Goal: Information Seeking & Learning: Learn about a topic

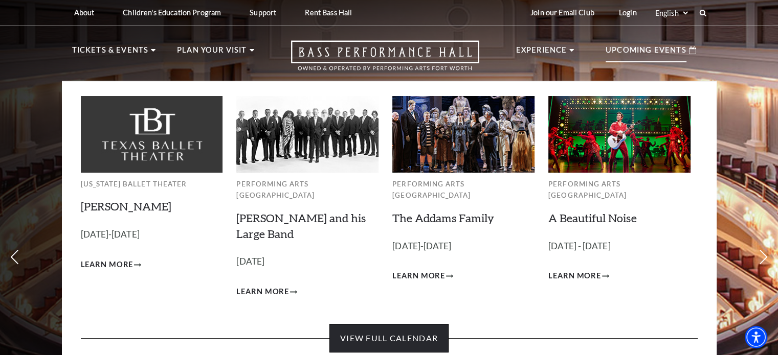
click at [379, 332] on link "View Full Calendar" at bounding box center [388, 338] width 119 height 29
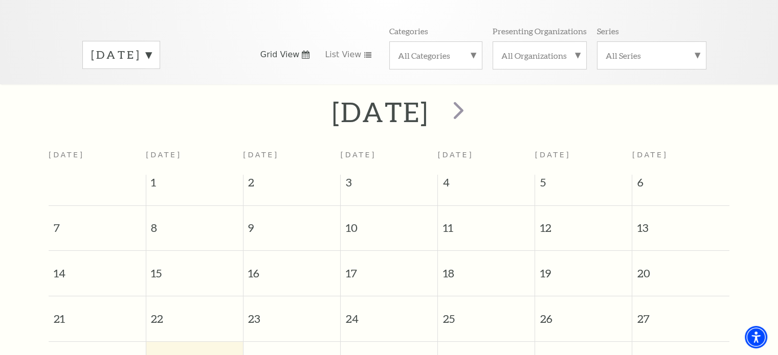
scroll to position [164, 0]
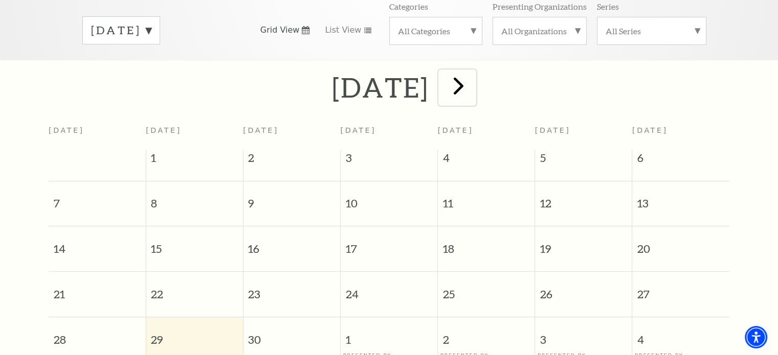
click at [473, 73] on span "next" at bounding box center [458, 85] width 29 height 29
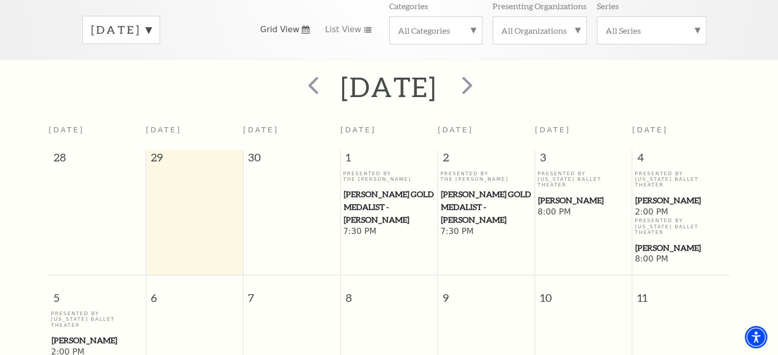
scroll to position [157, 0]
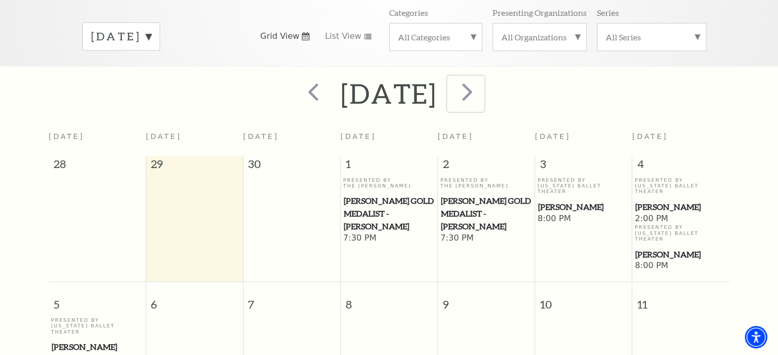
click at [482, 77] on span "next" at bounding box center [467, 91] width 29 height 29
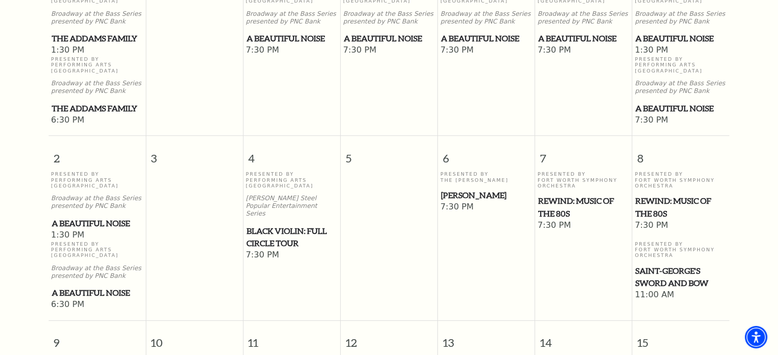
scroll to position [0, 0]
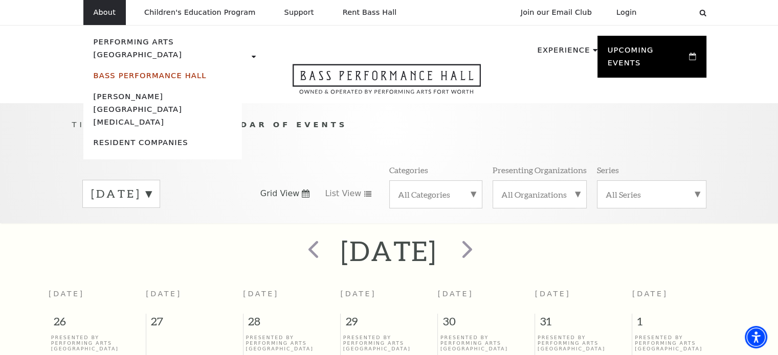
click at [139, 71] on link "Bass Performance Hall" at bounding box center [150, 75] width 113 height 9
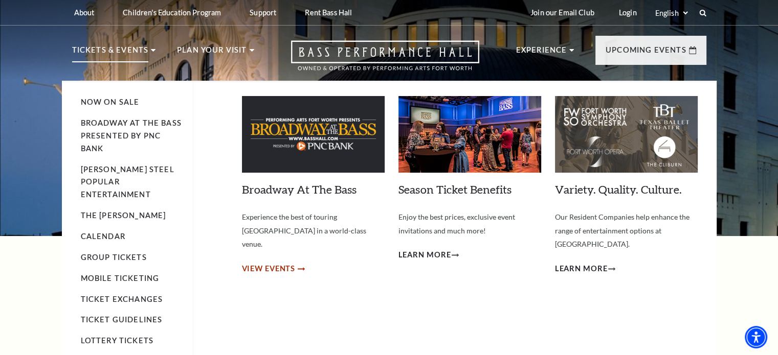
click at [267, 263] on span "View Events" at bounding box center [269, 269] width 54 height 13
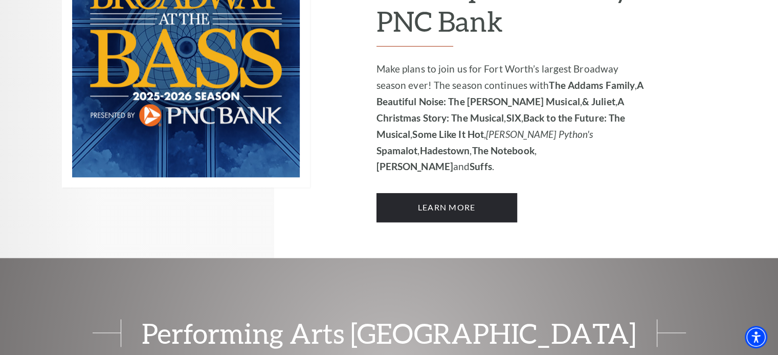
scroll to position [812, 0]
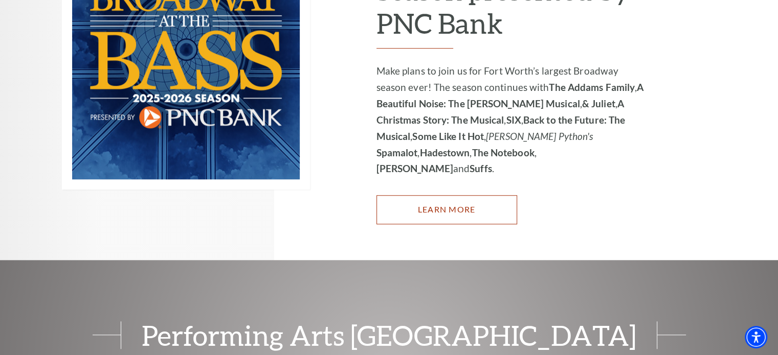
click at [446, 195] on link "Learn More" at bounding box center [446, 209] width 141 height 29
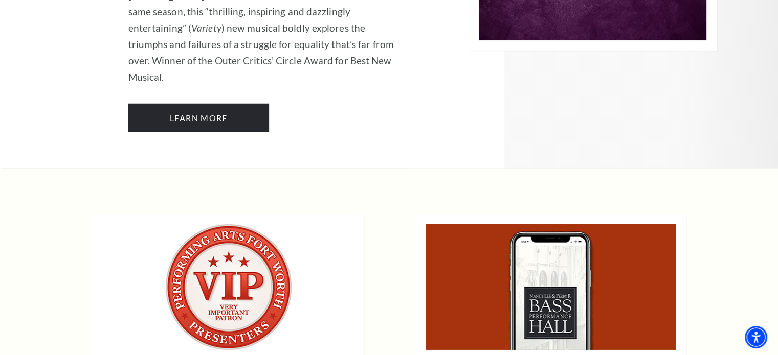
scroll to position [2847, 0]
